Goal: Check status: Check status

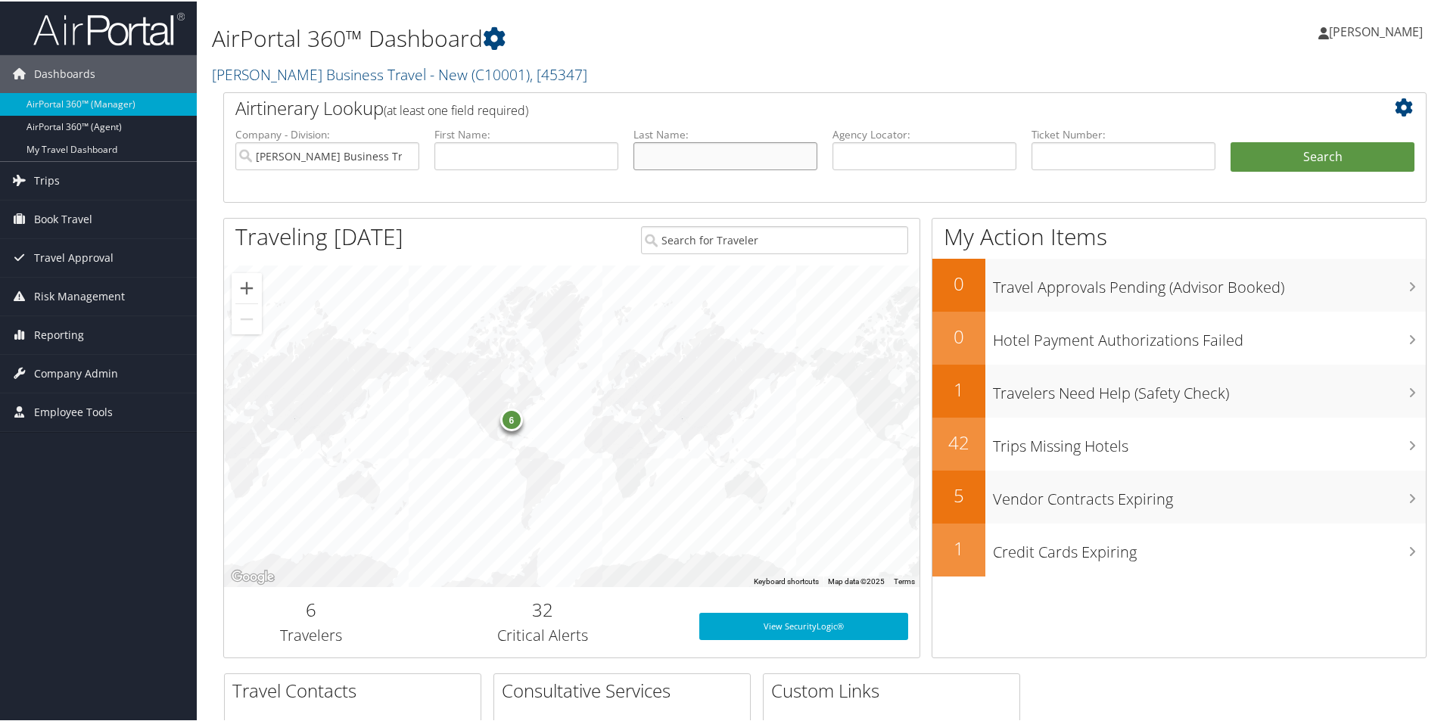
click at [661, 156] on input "text" at bounding box center [725, 155] width 184 height 28
type input "stockhouse"
click at [81, 331] on span "Reporting" at bounding box center [59, 334] width 50 height 38
click at [876, 155] on input "text" at bounding box center [924, 155] width 184 height 28
click at [1053, 153] on input "text" at bounding box center [1123, 155] width 184 height 28
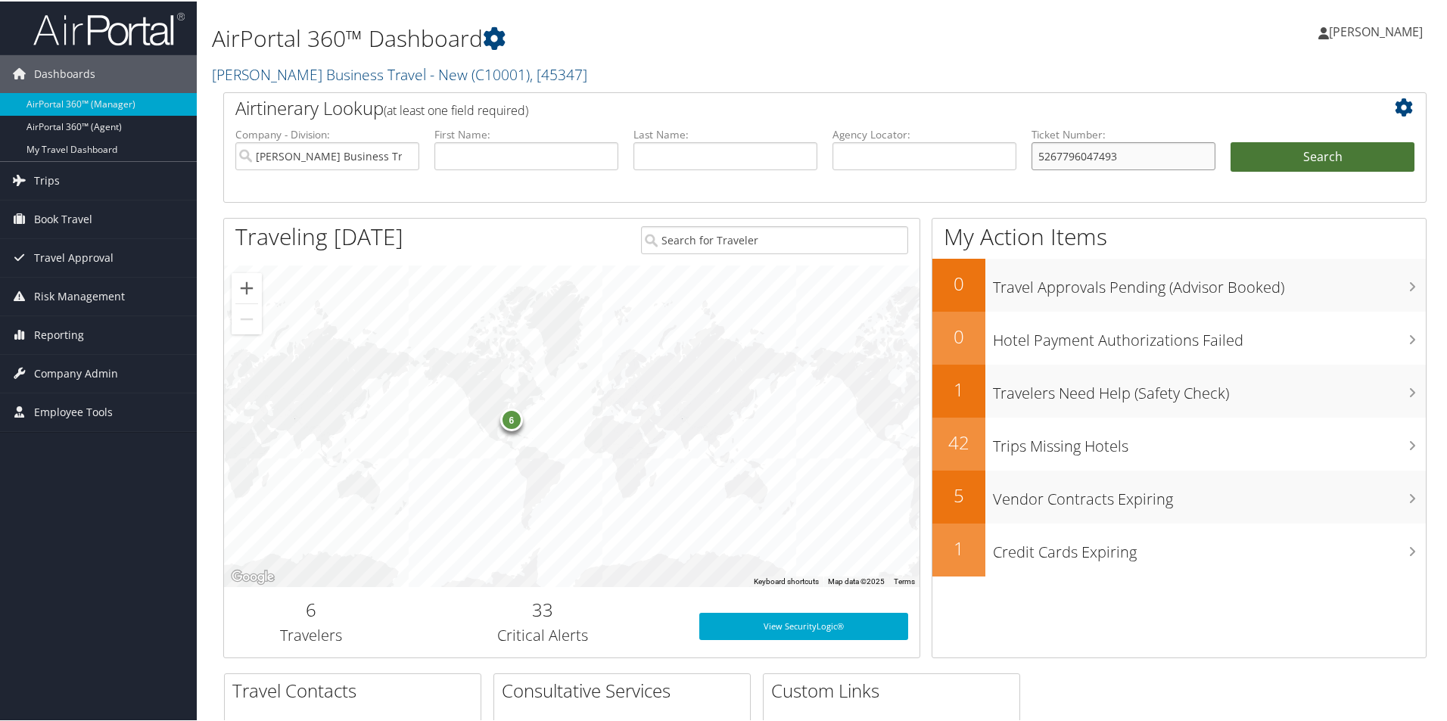
type input "5267796047493"
click at [1282, 164] on button "Search" at bounding box center [1322, 156] width 184 height 30
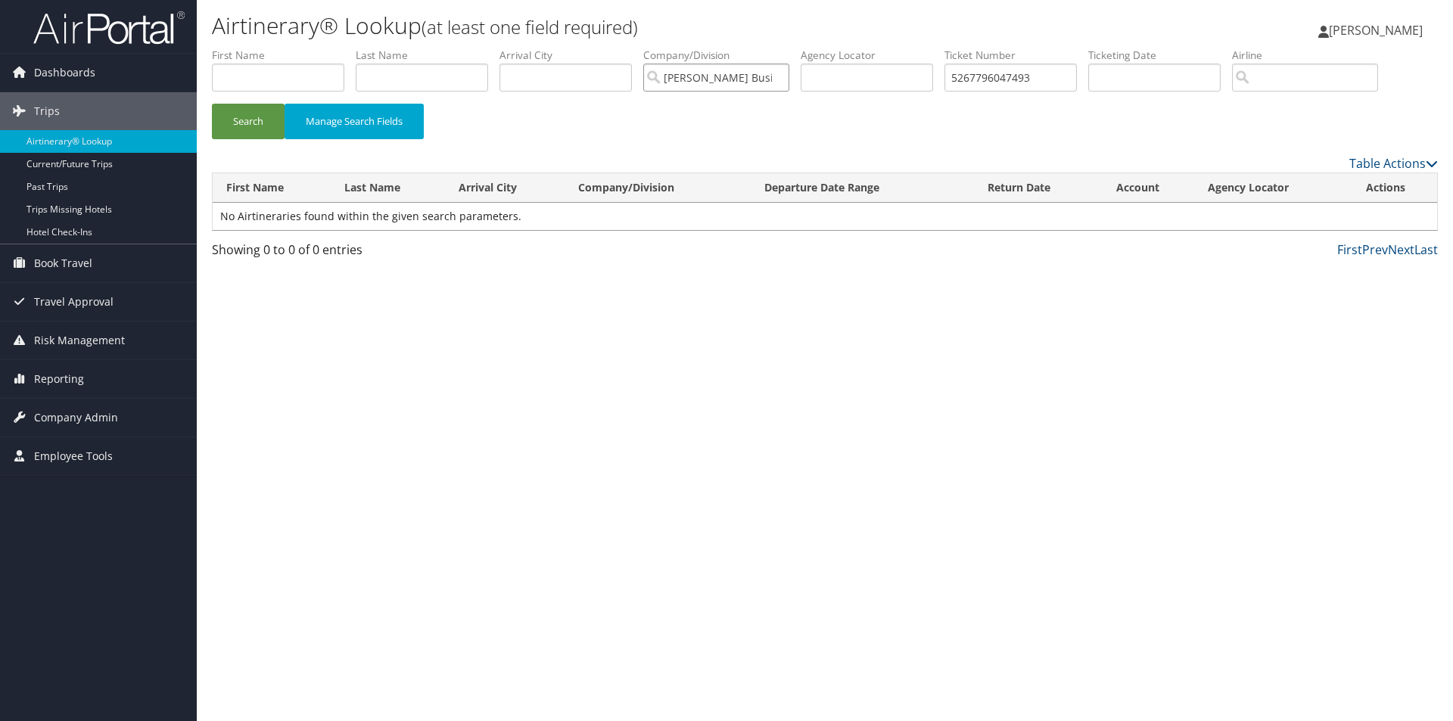
click at [748, 79] on input "[PERSON_NAME] Business Travel - New" at bounding box center [716, 78] width 146 height 28
click at [255, 117] on button "Search" at bounding box center [248, 122] width 73 height 36
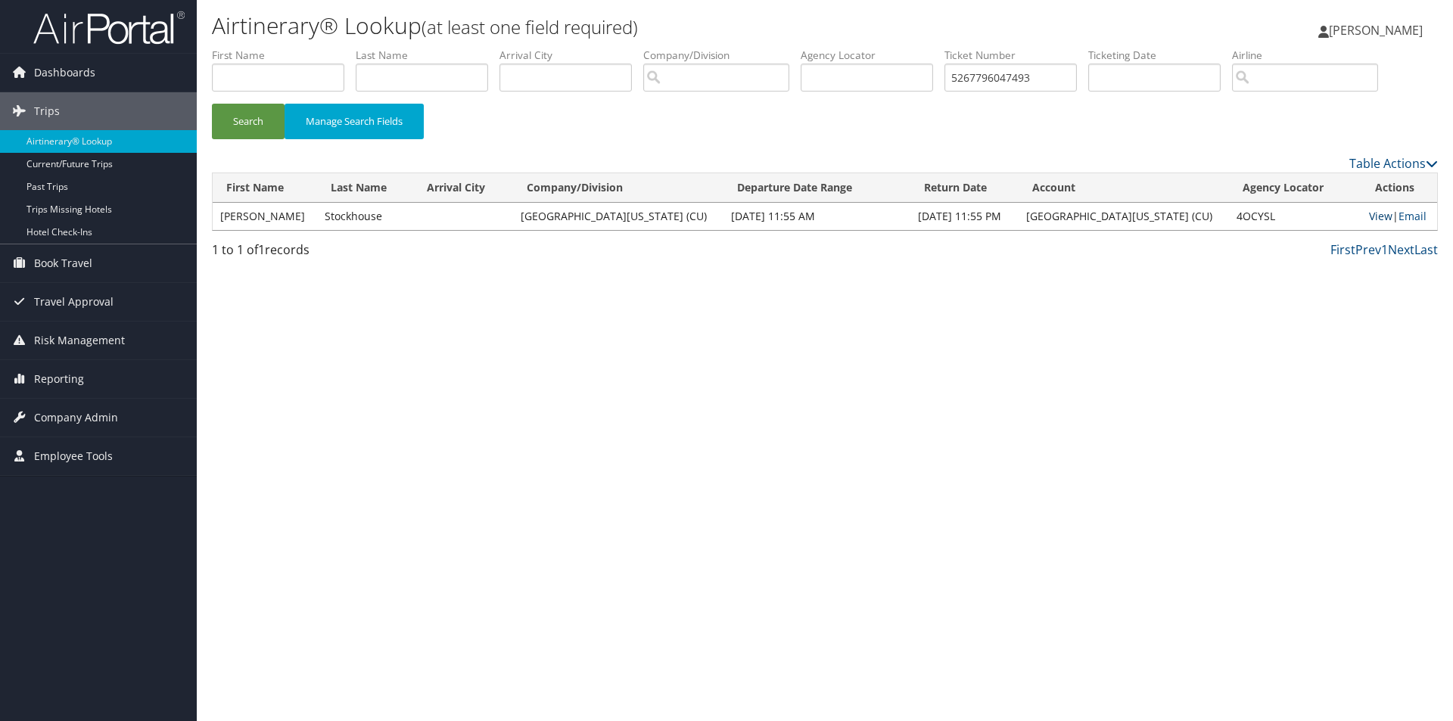
click at [1369, 211] on link "View" at bounding box center [1380, 216] width 23 height 14
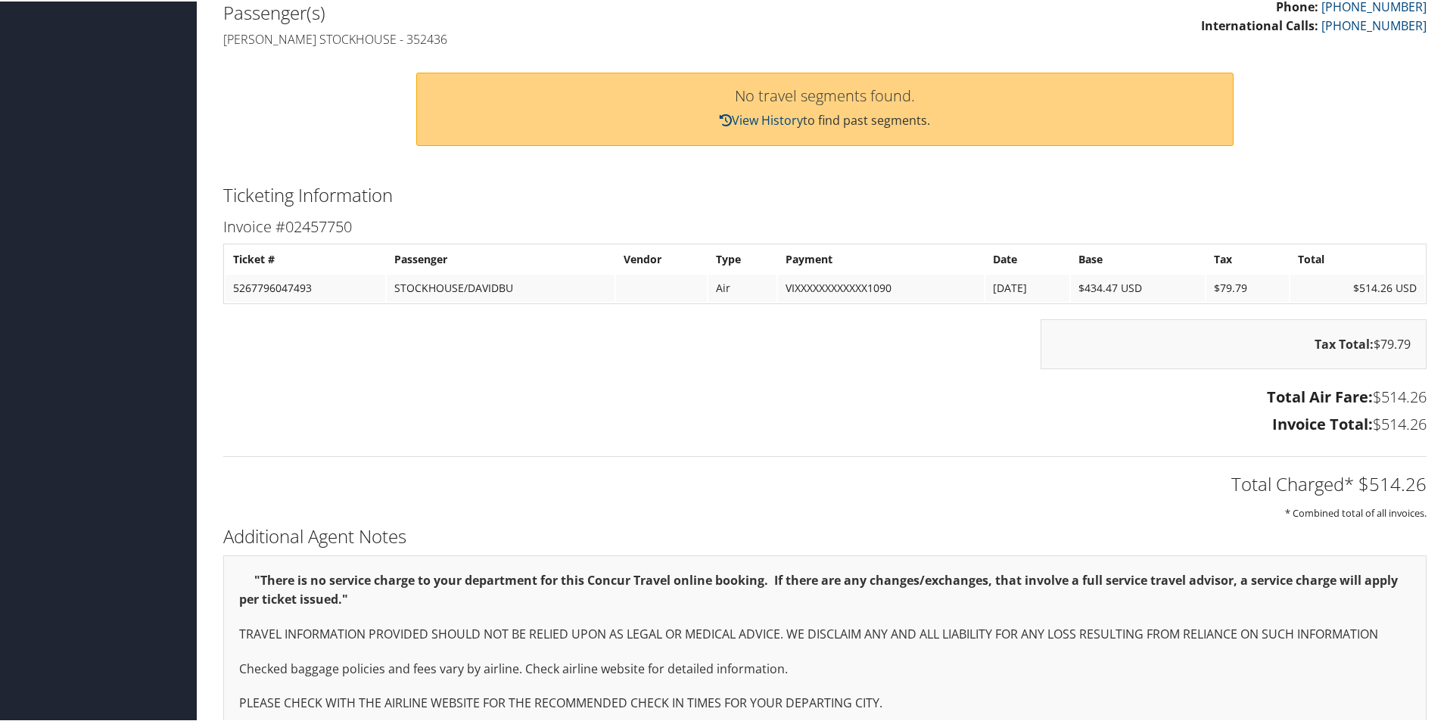
scroll to position [542, 0]
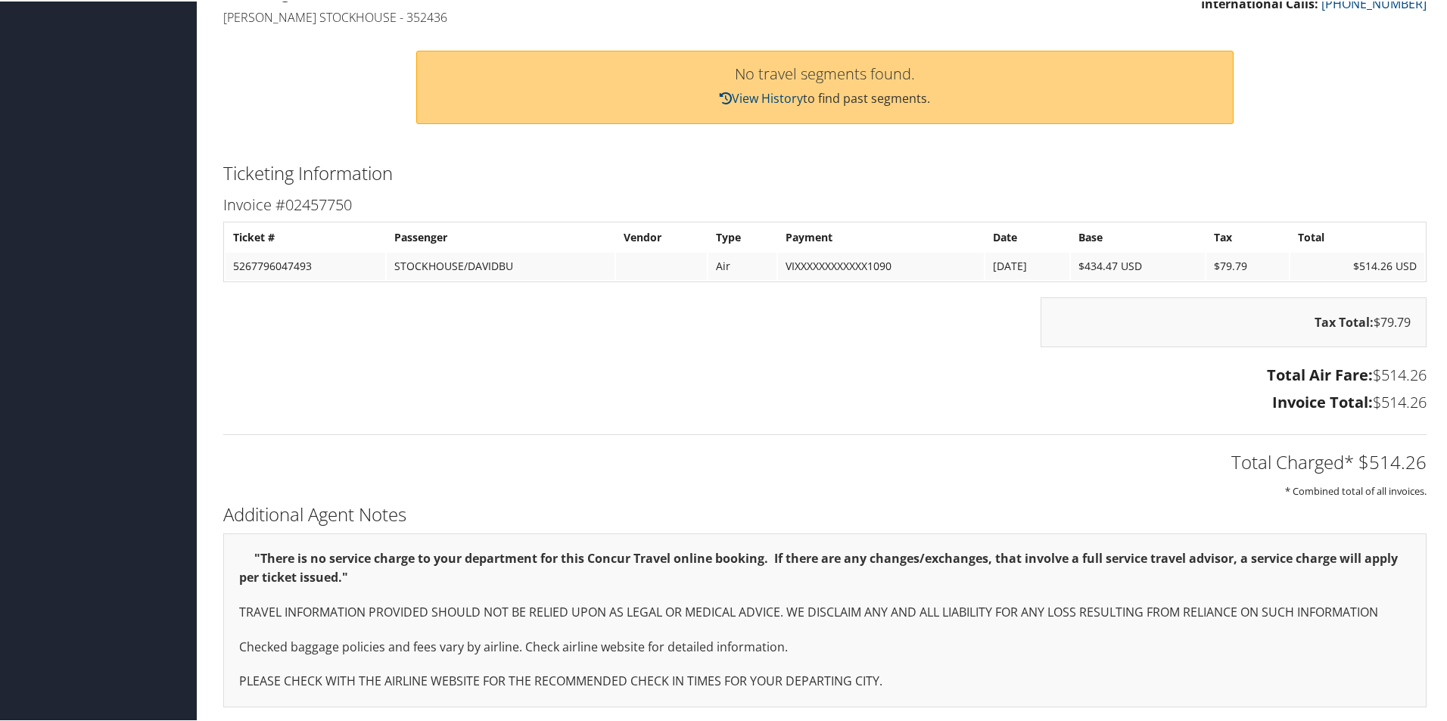
click at [538, 262] on td "STOCKHOUSE/DAVIDBU" at bounding box center [501, 264] width 228 height 27
drag, startPoint x: 335, startPoint y: 260, endPoint x: 222, endPoint y: 270, distance: 113.3
click at [222, 270] on div "Invoice #02457750 Ticket # Passenger Vendor Type Payment Date Base Tax Total 52…" at bounding box center [825, 304] width 1226 height 227
click at [342, 257] on td "5267796047493" at bounding box center [306, 264] width 160 height 27
click at [396, 244] on th "Passenger" at bounding box center [501, 235] width 228 height 27
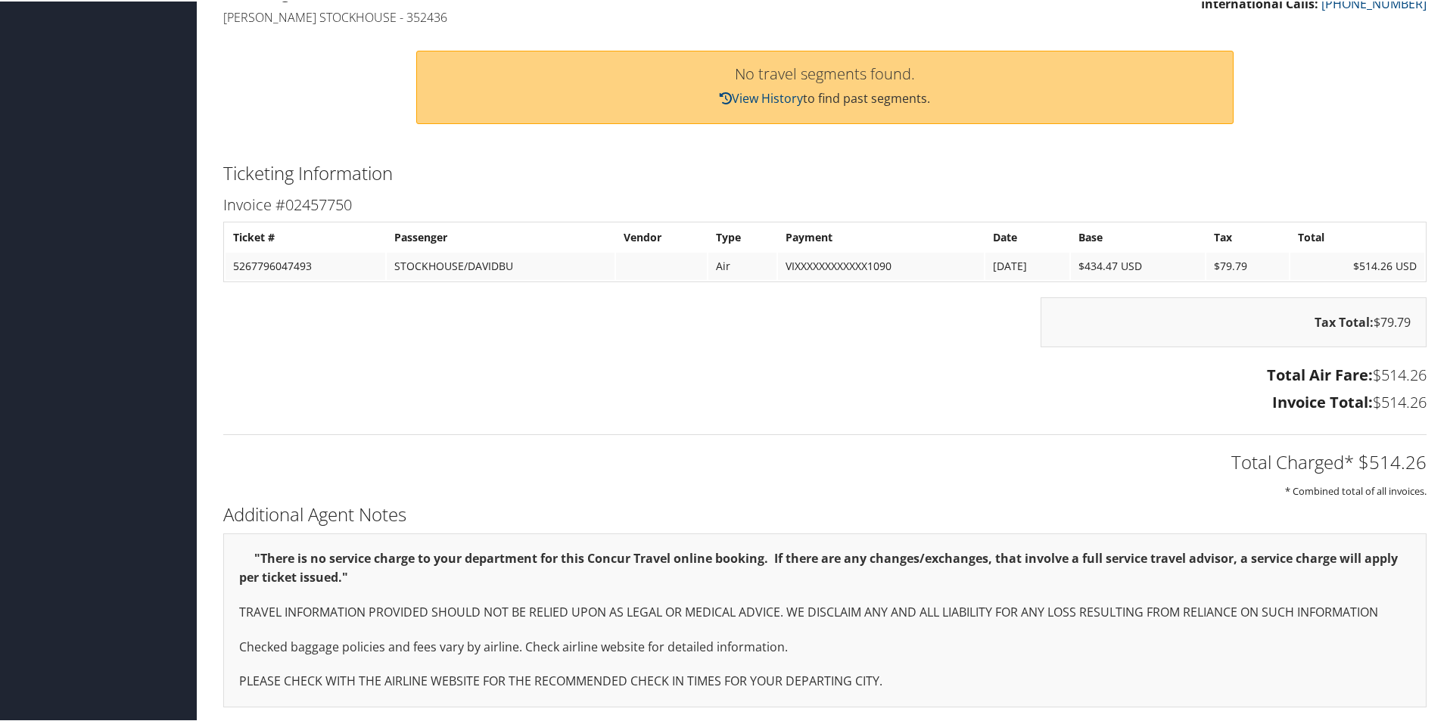
click at [686, 170] on h2 "Ticketing Information" at bounding box center [824, 172] width 1203 height 26
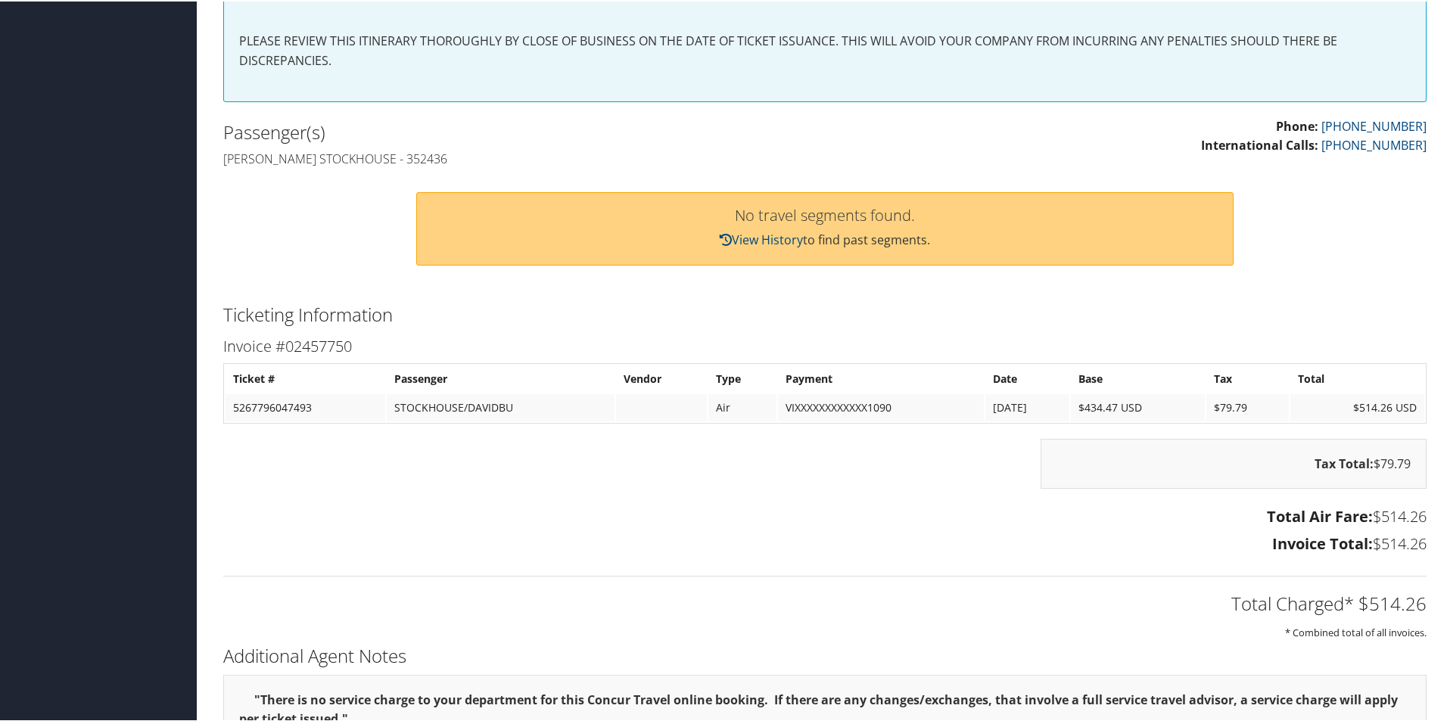
scroll to position [466, 0]
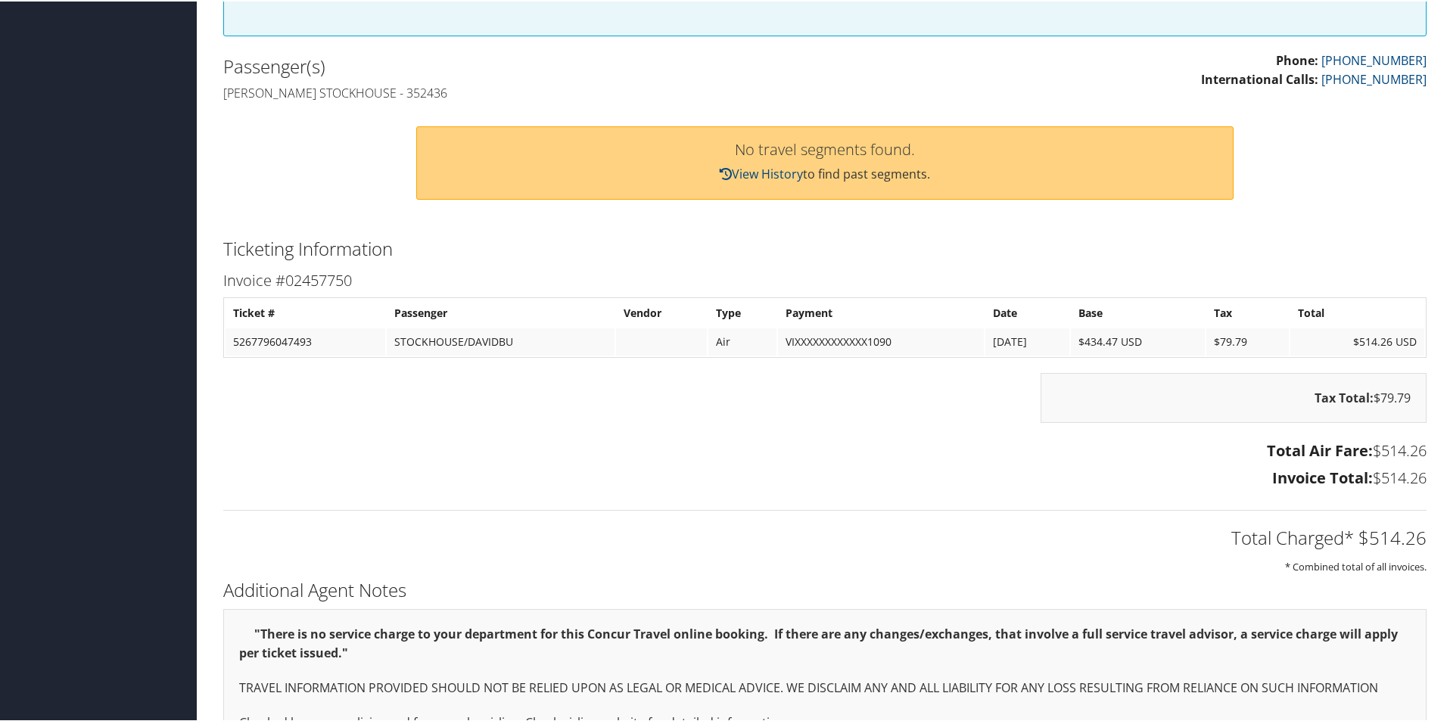
click at [322, 331] on td "5267796047493" at bounding box center [306, 340] width 160 height 27
click at [322, 341] on td "5267796047493" at bounding box center [306, 340] width 160 height 27
click at [316, 342] on td "5267796047493" at bounding box center [306, 340] width 160 height 27
click at [324, 347] on td "5267796047493" at bounding box center [306, 340] width 160 height 27
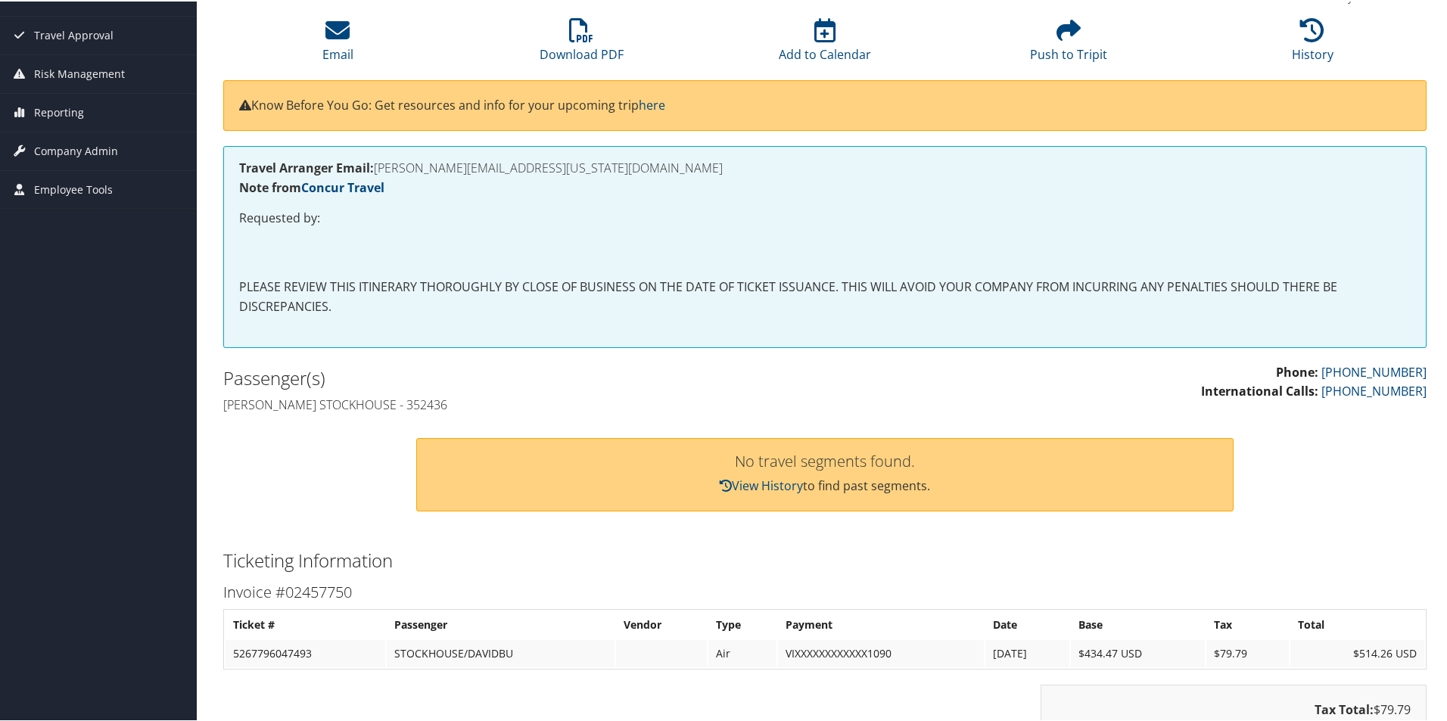
scroll to position [303, 0]
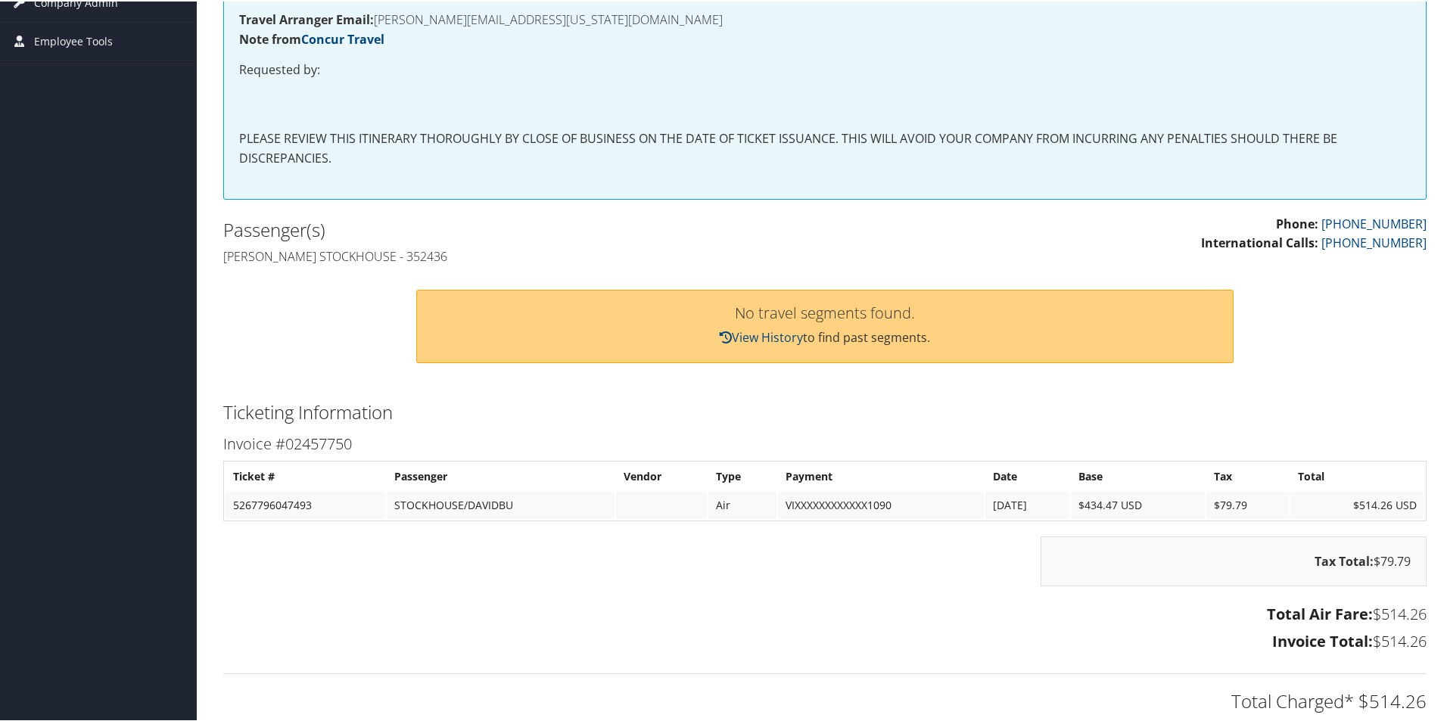
drag, startPoint x: 606, startPoint y: 353, endPoint x: 621, endPoint y: 349, distance: 14.9
click at [607, 353] on div "No travel segments found. View History to find past segments." at bounding box center [824, 325] width 817 height 74
click at [320, 507] on td "5267796047493" at bounding box center [306, 503] width 160 height 27
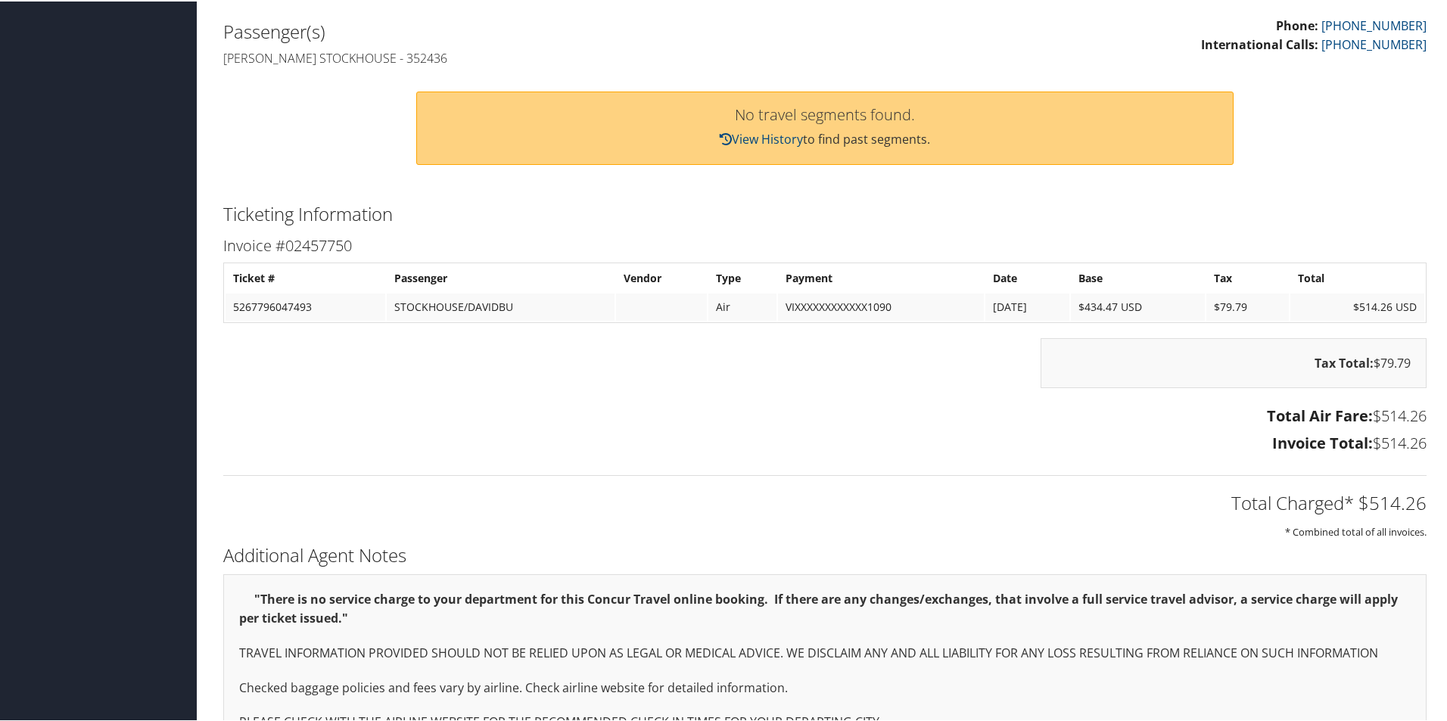
scroll to position [542, 0]
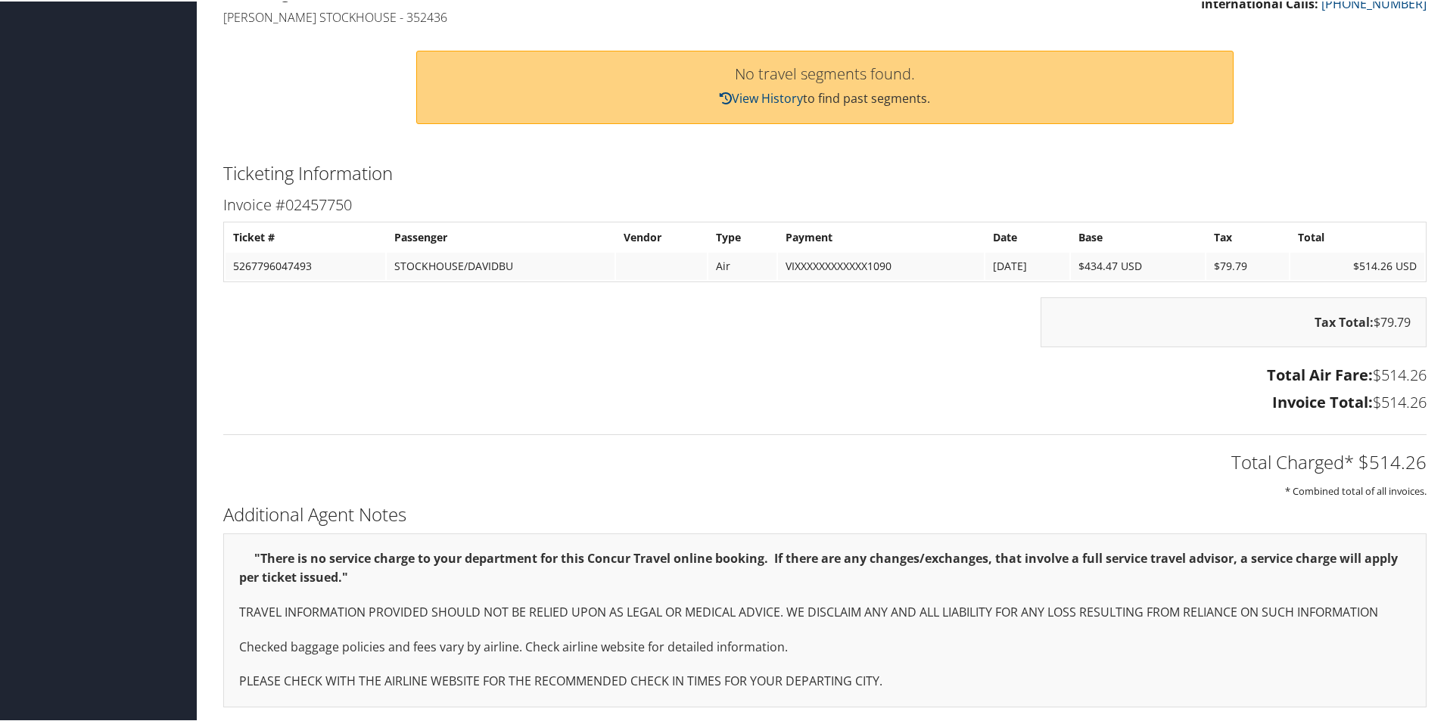
click at [334, 255] on td "5267796047493" at bounding box center [306, 264] width 160 height 27
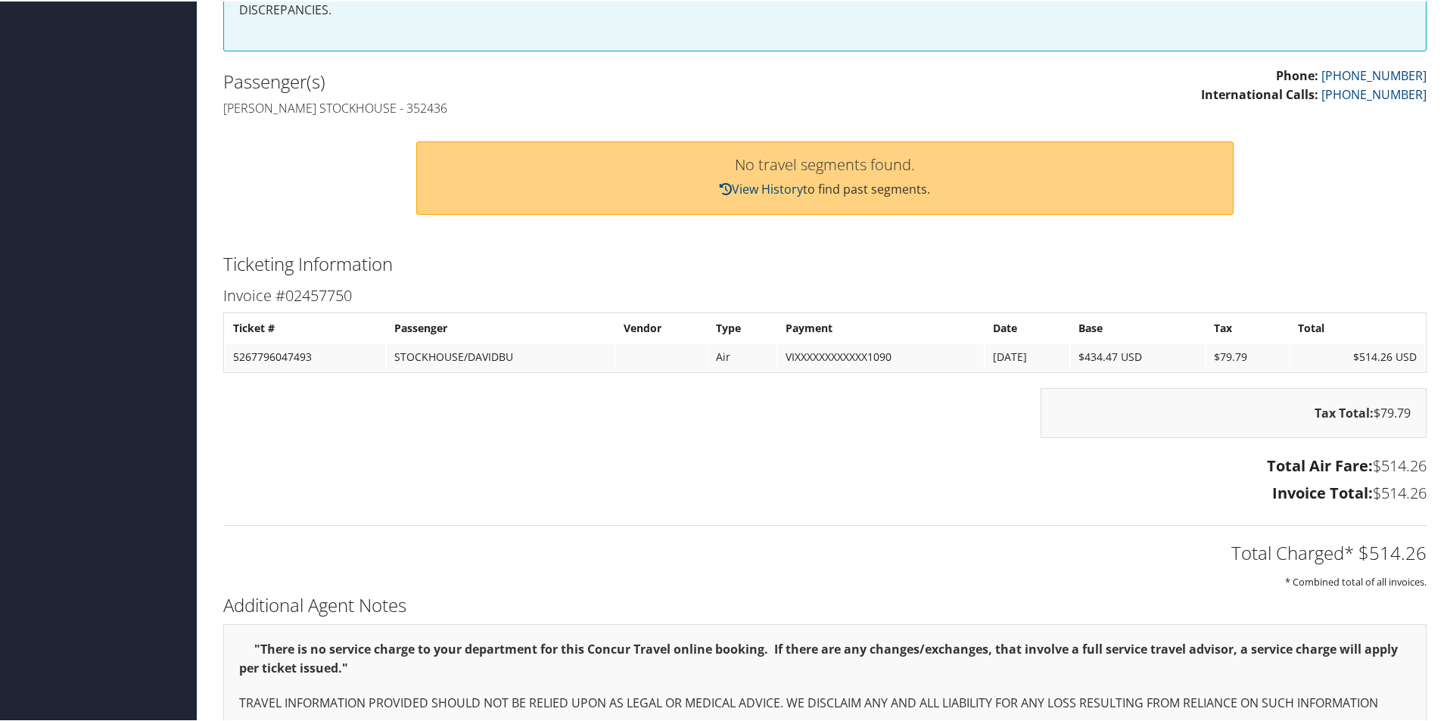
scroll to position [390, 0]
